Goal: Find specific page/section: Find specific page/section

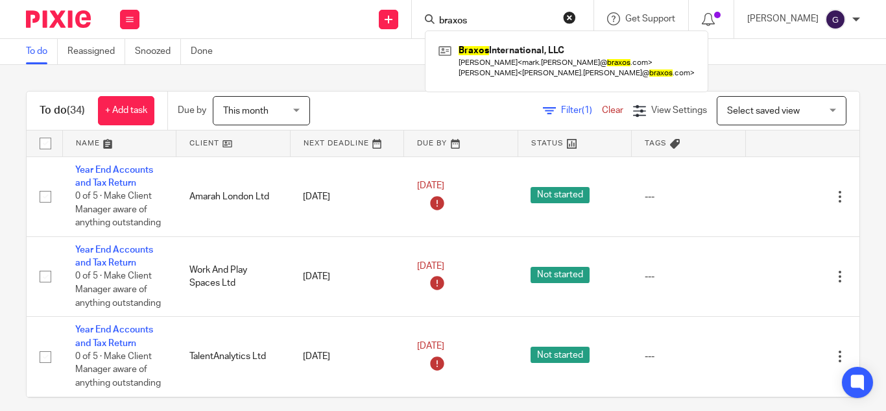
click at [333, 43] on body "Work Email Clients Team Reports Work Email Clients Team Reports Settings Send n…" at bounding box center [443, 205] width 886 height 411
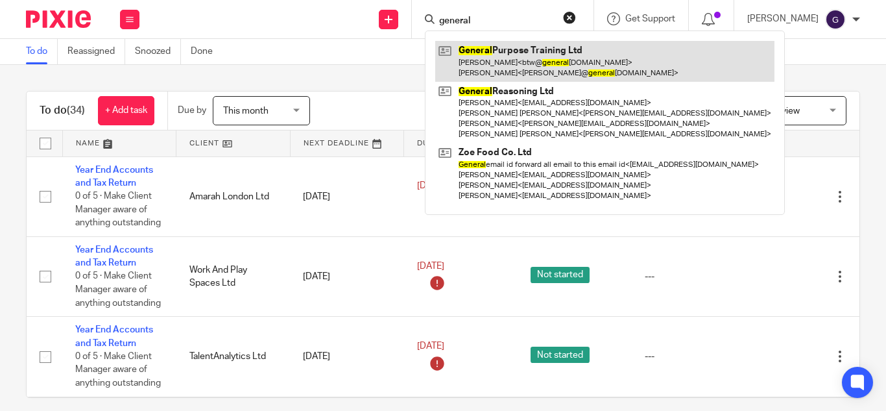
type input "general"
click at [503, 56] on link at bounding box center [604, 61] width 339 height 40
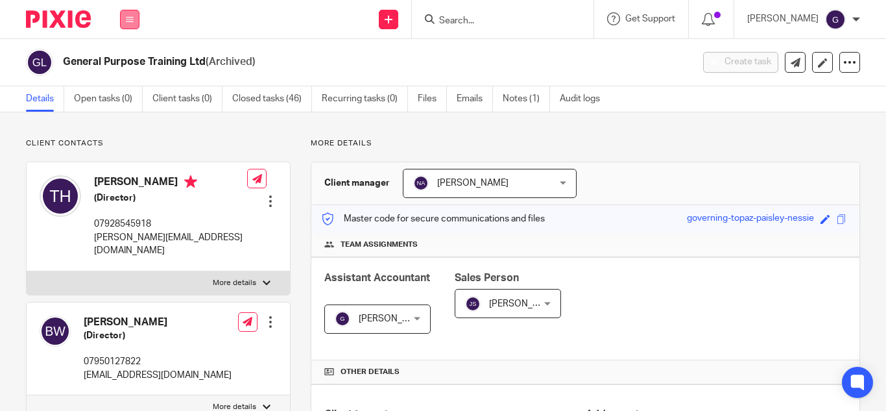
click at [137, 22] on button at bounding box center [129, 19] width 19 height 19
click at [134, 95] on link "Clients" at bounding box center [127, 98] width 30 height 9
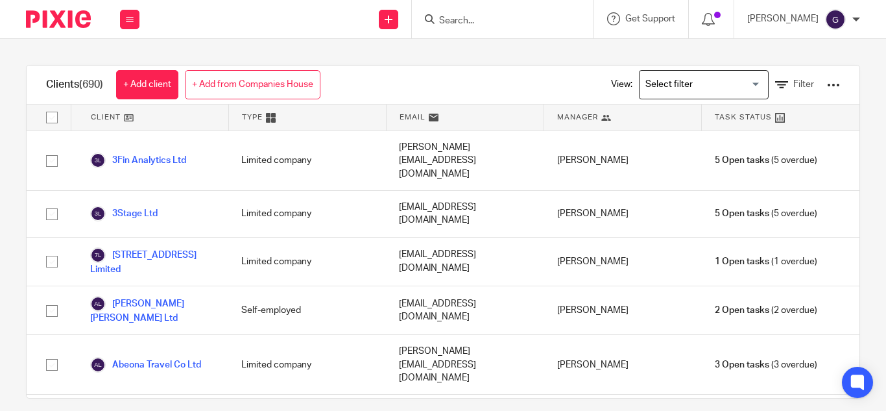
click at [653, 80] on input "Search for option" at bounding box center [701, 84] width 120 height 23
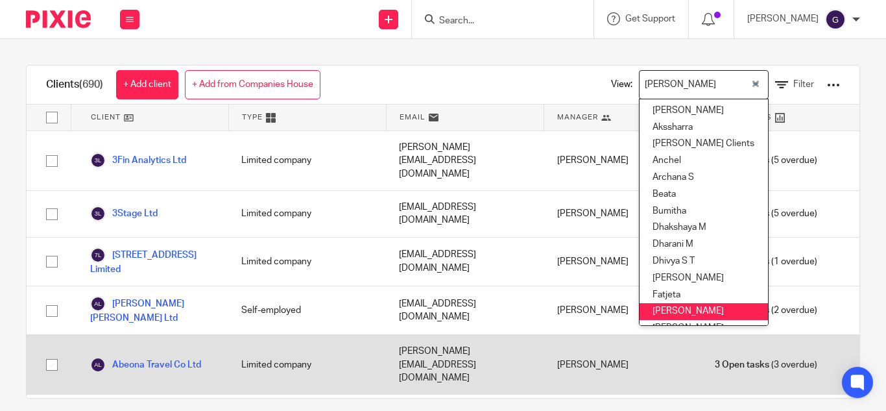
click at [661, 335] on div "[PERSON_NAME]" at bounding box center [623, 364] width 158 height 59
